Goal: Information Seeking & Learning: Learn about a topic

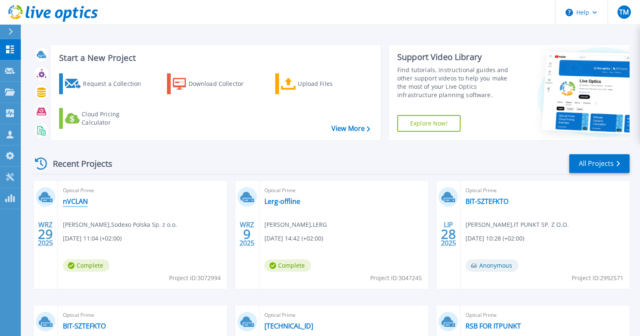
click at [75, 201] on link "nVCLAN" at bounding box center [75, 201] width 25 height 8
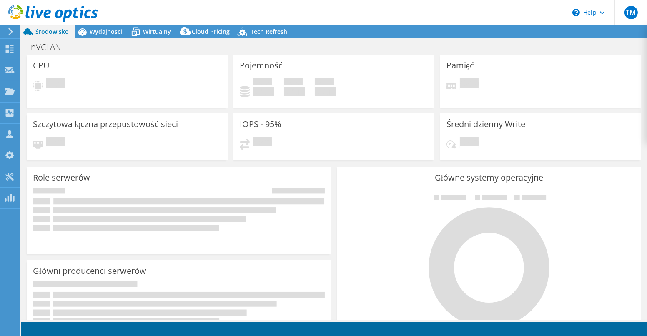
select select "USD"
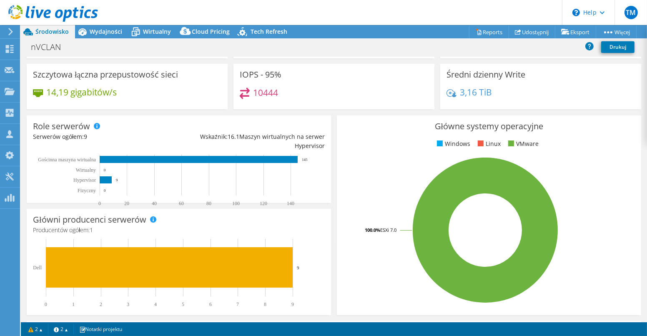
scroll to position [35, 0]
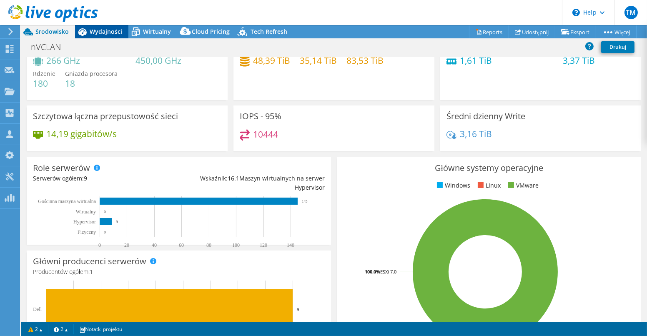
click at [110, 31] on span "Wydajności" at bounding box center [106, 32] width 33 height 8
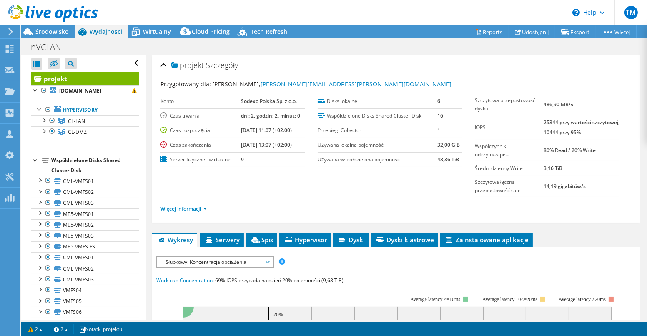
scroll to position [45, 0]
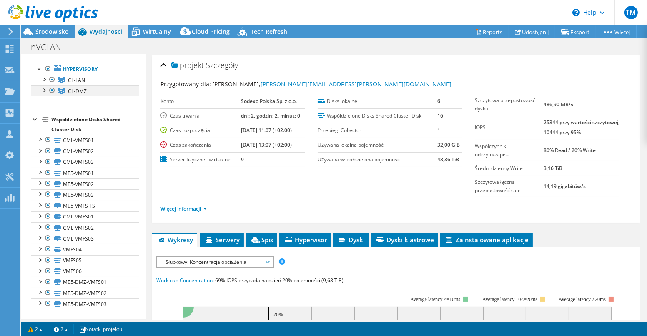
click at [50, 93] on div at bounding box center [52, 90] width 8 height 10
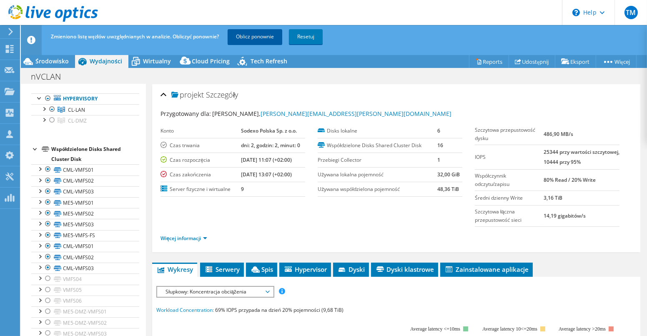
drag, startPoint x: 275, startPoint y: 34, endPoint x: 242, endPoint y: 40, distance: 33.1
click at [274, 34] on link "Oblicz ponownie" at bounding box center [255, 36] width 55 height 15
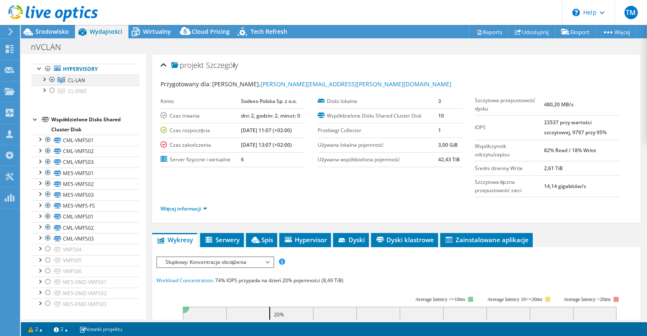
click at [45, 82] on div at bounding box center [44, 79] width 8 height 8
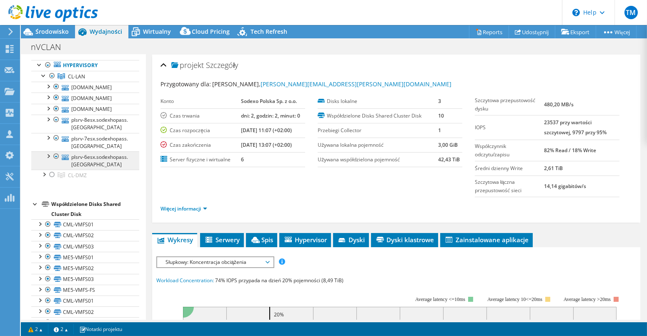
scroll to position [86, 0]
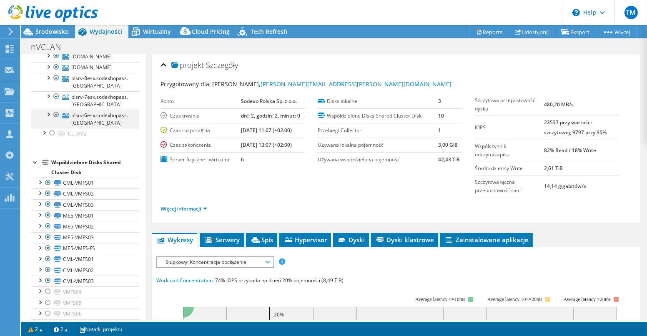
click at [48, 118] on div at bounding box center [48, 114] width 8 height 8
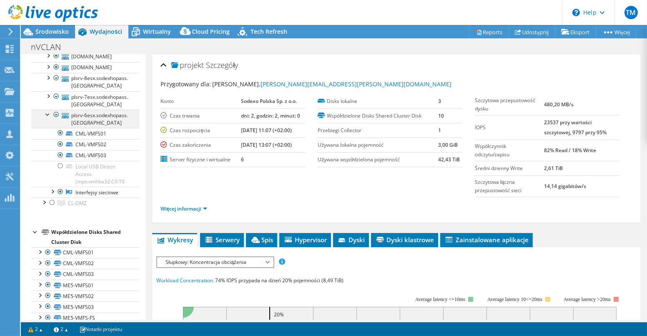
click at [46, 118] on div at bounding box center [48, 114] width 8 height 8
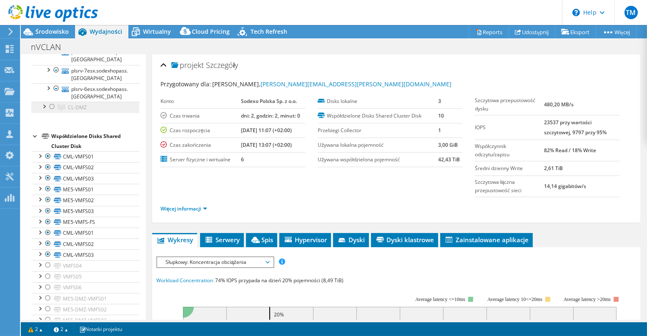
scroll to position [0, 0]
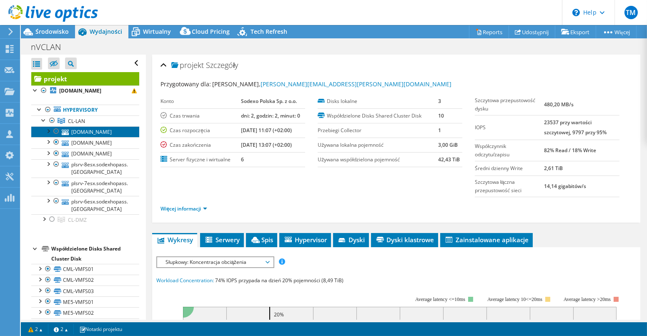
click at [91, 137] on link "[DOMAIN_NAME]" at bounding box center [85, 131] width 108 height 11
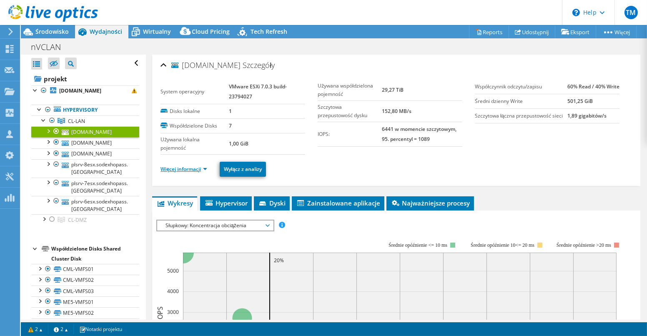
click at [166, 169] on link "Więcej informacji" at bounding box center [183, 168] width 47 height 7
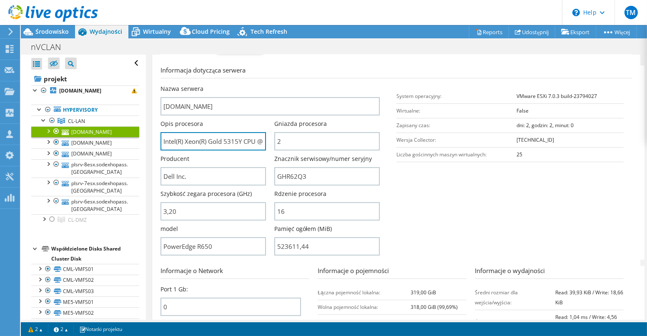
scroll to position [0, 54]
drag, startPoint x: 164, startPoint y: 140, endPoint x: 279, endPoint y: 147, distance: 115.3
click at [279, 85] on div "Nazwa serwera [DOMAIN_NAME] Opis procesora Intel(R) Xeon(R) Gold 5315Y CPU @ 3.…" at bounding box center [273, 85] width 227 height 0
click at [225, 140] on input "Intel(R) Xeon(R) Gold 5315Y CPU @ 3.20GHz 319 GHz" at bounding box center [212, 141] width 105 height 18
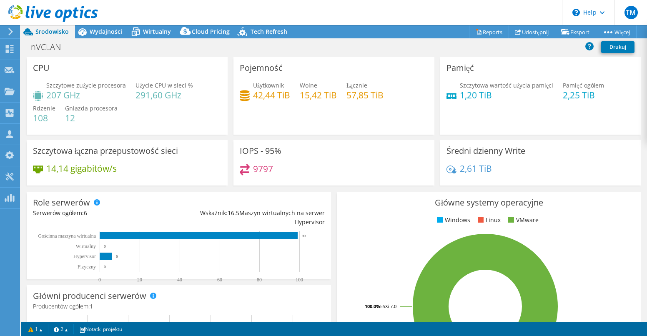
select select "USD"
